Goal: Navigation & Orientation: Find specific page/section

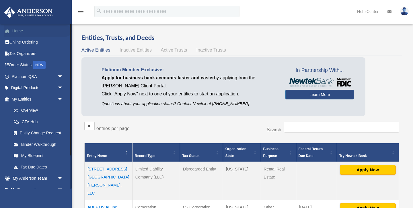
click at [19, 30] on link "Home" at bounding box center [38, 30] width 68 height 11
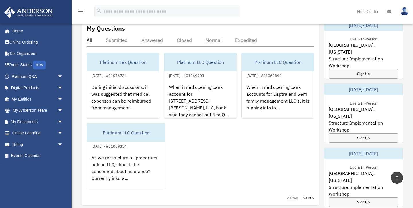
scroll to position [229, 0]
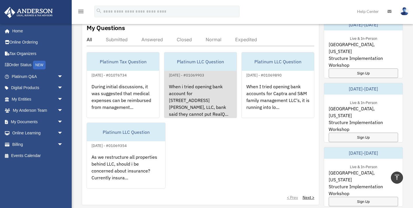
click at [196, 56] on div "Platinum LLC Question" at bounding box center [200, 61] width 72 height 18
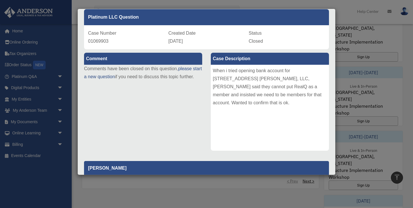
scroll to position [0, 0]
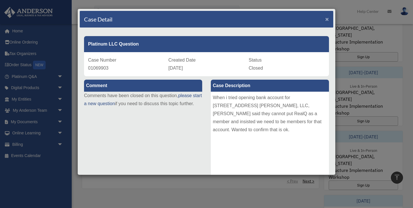
click at [328, 21] on span "×" at bounding box center [327, 19] width 4 height 7
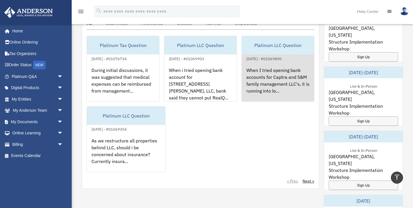
click at [279, 39] on div "Platinum LLC Question" at bounding box center [278, 45] width 72 height 18
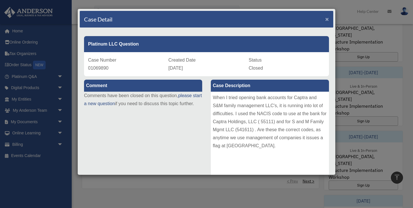
click at [328, 19] on span "×" at bounding box center [327, 19] width 4 height 7
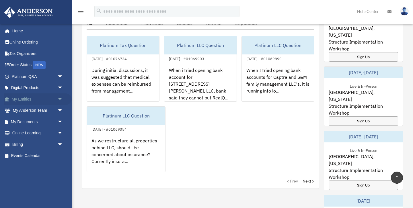
click at [27, 99] on link "My Entities arrow_drop_down" at bounding box center [38, 99] width 68 height 11
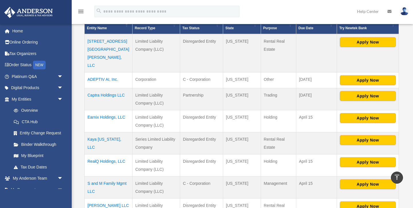
scroll to position [129, 0]
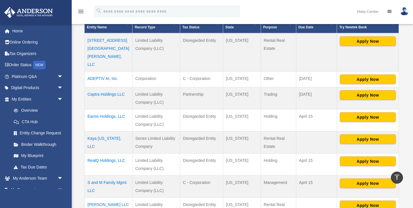
click at [112, 109] on td "Earnix Holdings, LLC" at bounding box center [109, 120] width 48 height 22
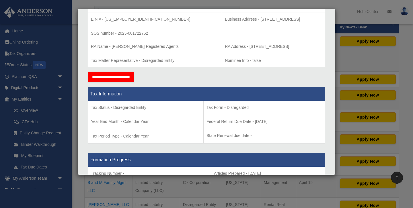
scroll to position [165, 0]
